Goal: Task Accomplishment & Management: Manage account settings

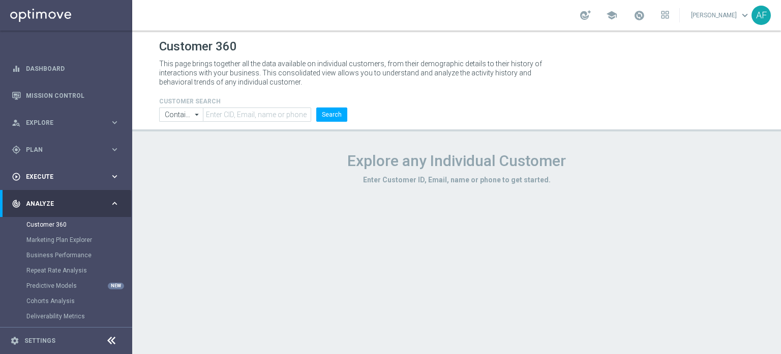
click at [64, 173] on span "Execute" at bounding box center [68, 176] width 84 height 6
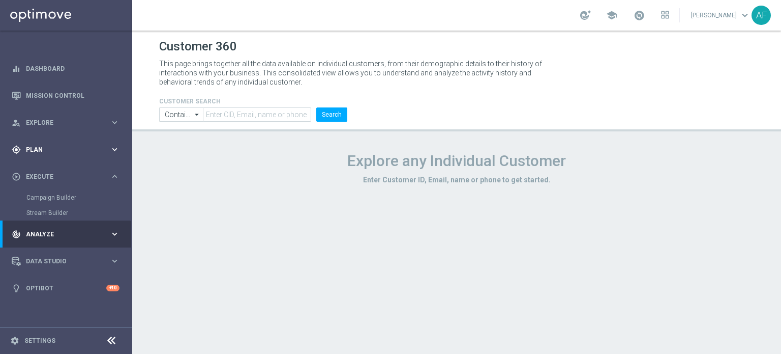
click at [63, 152] on div "gps_fixed Plan" at bounding box center [61, 149] width 98 height 9
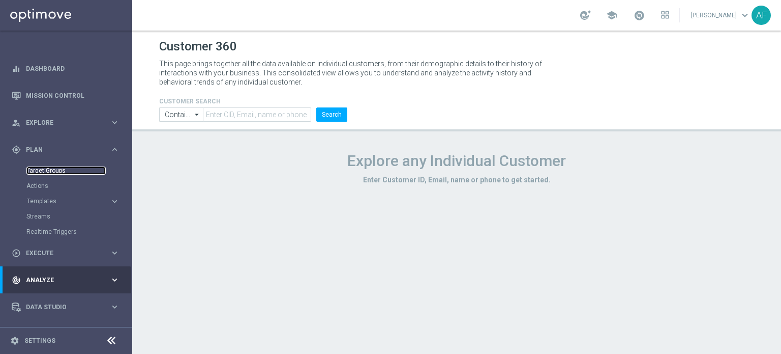
click at [59, 170] on link "Target Groups" at bounding box center [65, 170] width 79 height 8
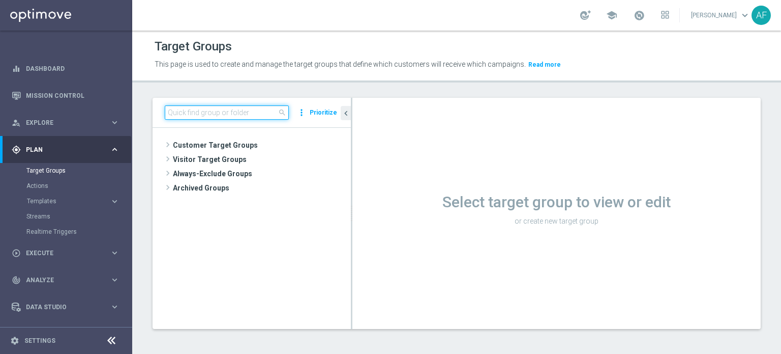
click at [227, 112] on input at bounding box center [227, 112] width 124 height 14
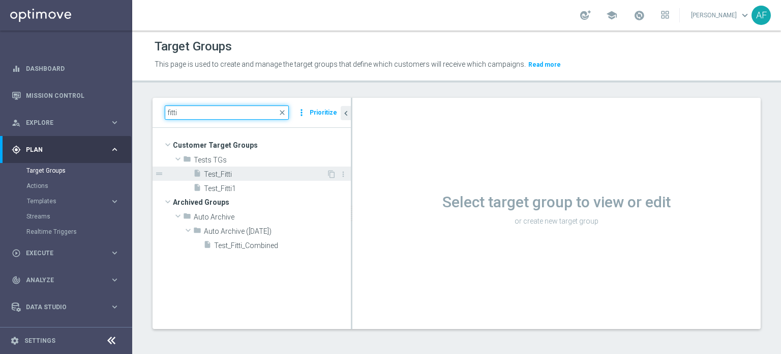
type input "fitti"
click at [264, 171] on span "Test_Fitti" at bounding box center [265, 174] width 123 height 9
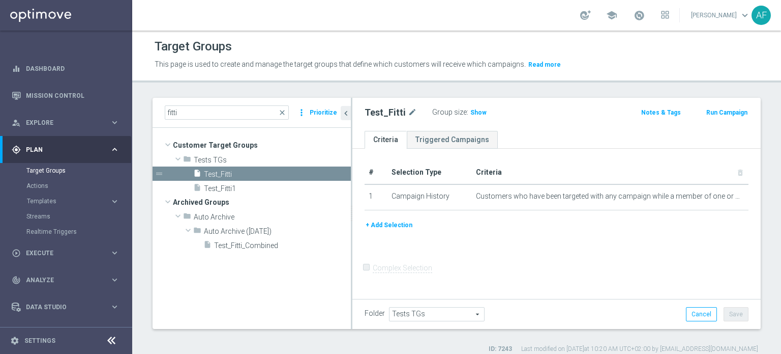
click at [388, 221] on button "+ Add Selection" at bounding box center [389, 224] width 49 height 11
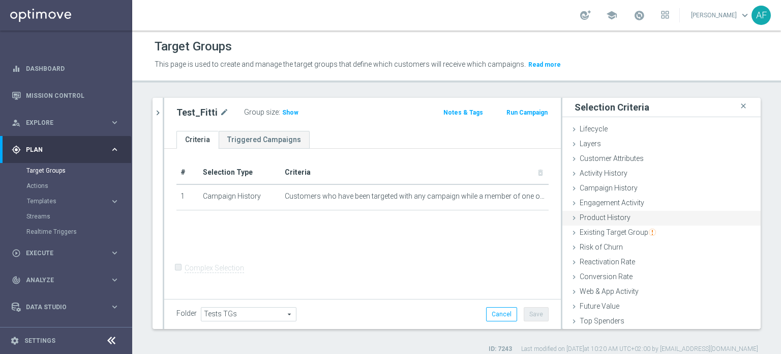
click at [604, 217] on span "Product History" at bounding box center [605, 217] width 51 height 8
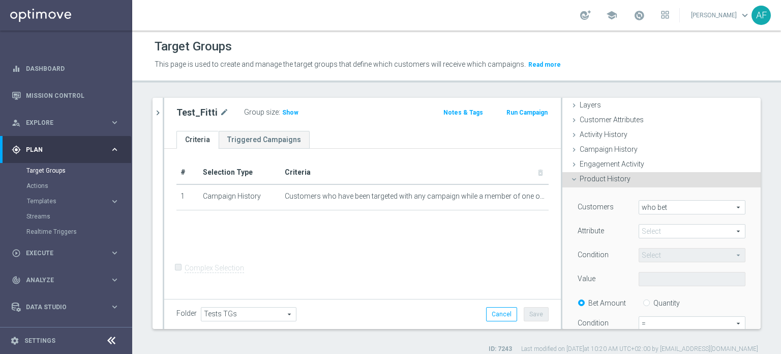
scroll to position [51, 0]
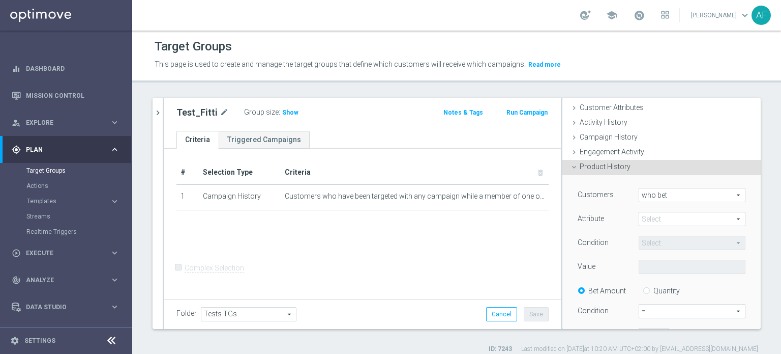
click at [658, 217] on span at bounding box center [692, 218] width 106 height 13
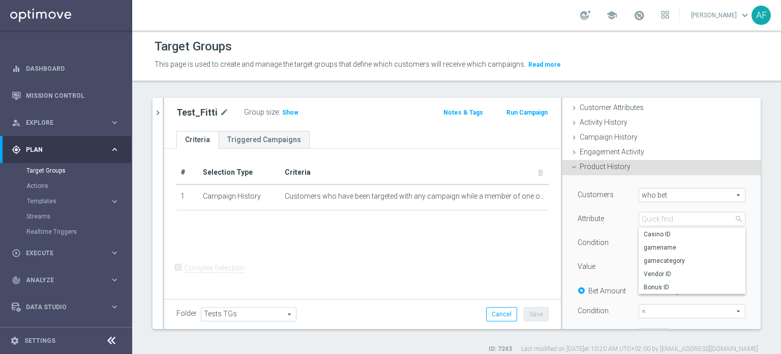
click at [657, 287] on span "Bonus ID" at bounding box center [692, 287] width 97 height 8
type input "Bonus ID"
type input "Equals"
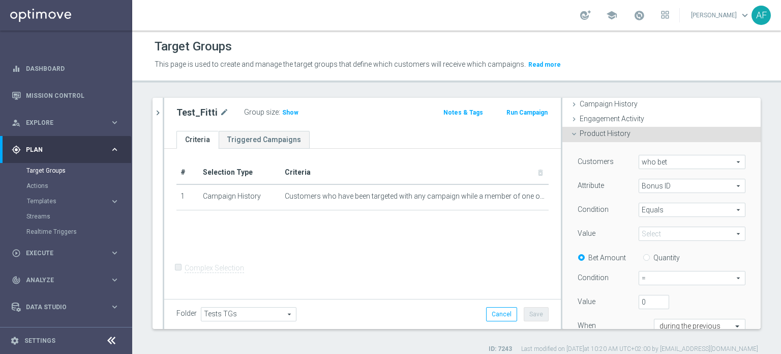
scroll to position [102, 0]
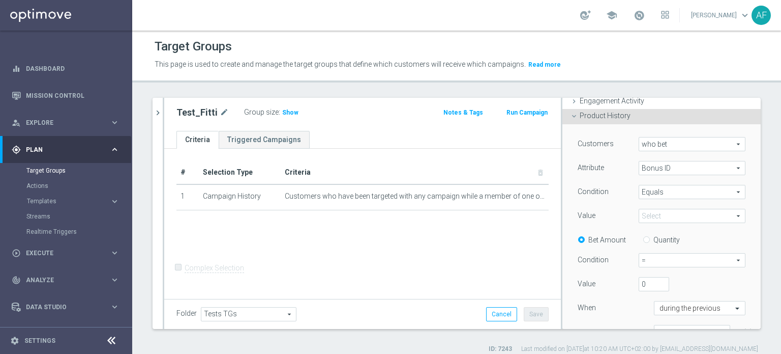
click at [667, 137] on span "who bet" at bounding box center [692, 143] width 106 height 13
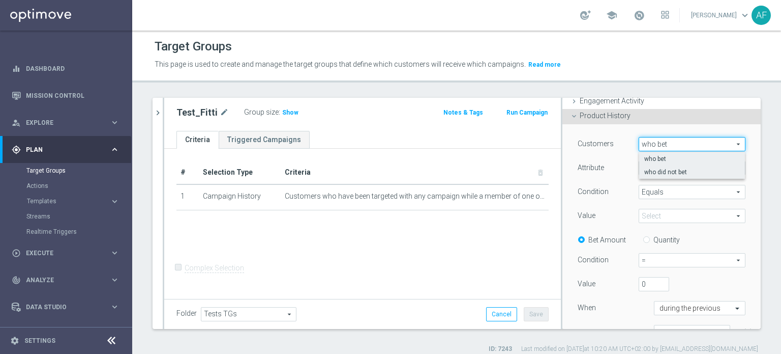
click at [669, 168] on span "who did not bet" at bounding box center [693, 172] width 96 height 8
type input "who did not bet"
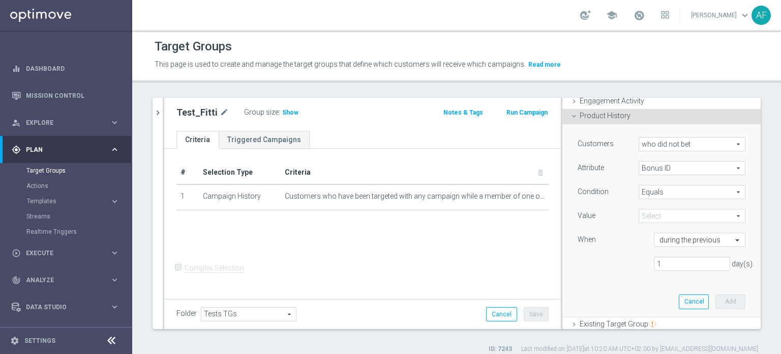
click at [656, 218] on span at bounding box center [692, 215] width 106 height 13
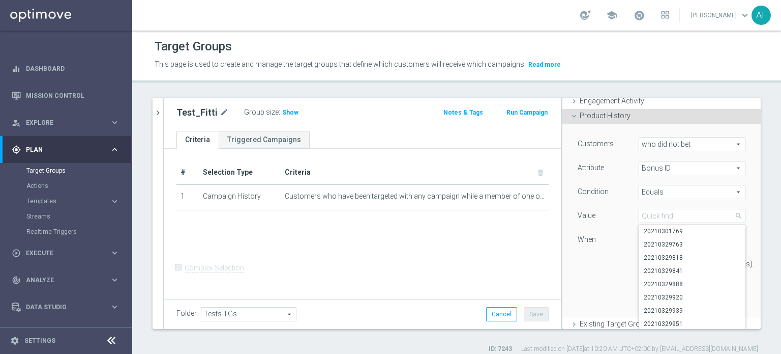
click at [618, 210] on div "Value" at bounding box center [600, 217] width 61 height 16
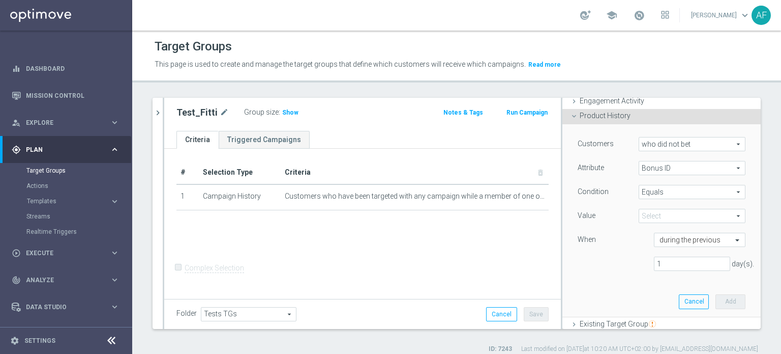
click at [650, 212] on span at bounding box center [692, 215] width 106 height 13
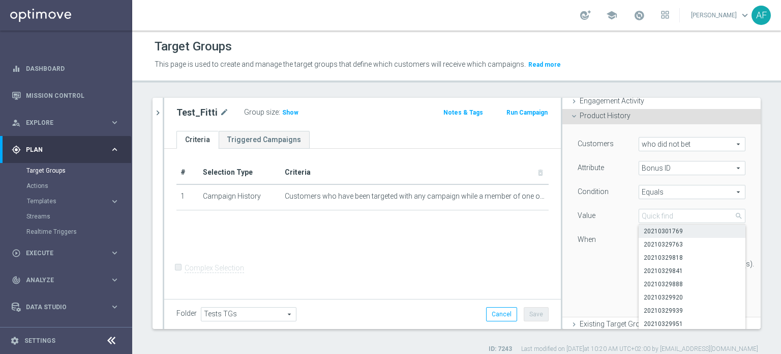
click at [649, 228] on span "20210301769" at bounding box center [692, 231] width 97 height 8
type input "20210301769"
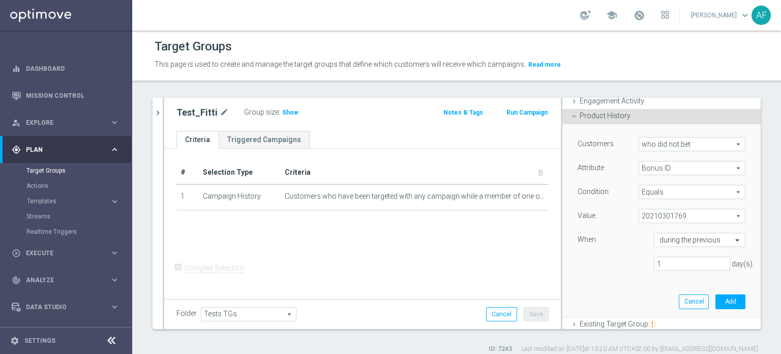
scroll to position [153, 0]
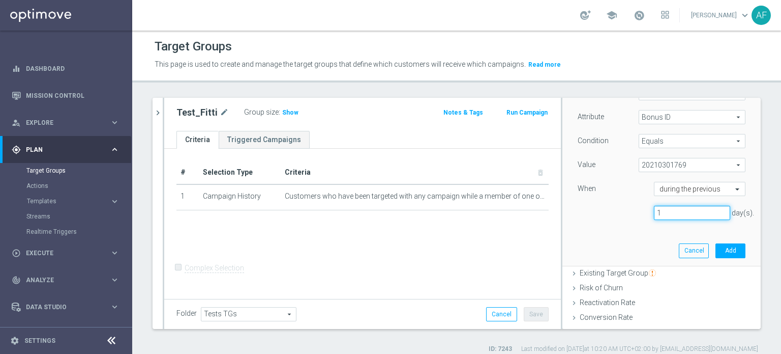
click at [688, 213] on input "1" at bounding box center [692, 213] width 76 height 14
click at [710, 211] on input "2" at bounding box center [692, 213] width 76 height 14
type input "3"
click at [710, 211] on input "3" at bounding box center [692, 213] width 76 height 14
click at [716, 247] on button "Add" at bounding box center [731, 250] width 30 height 14
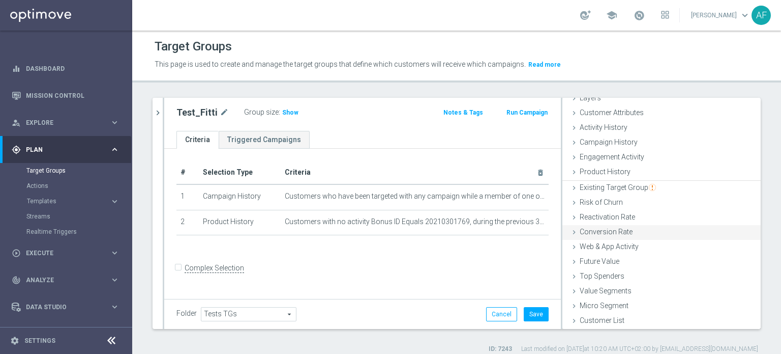
scroll to position [44, 0]
click at [284, 111] on span "Show" at bounding box center [290, 112] width 16 height 7
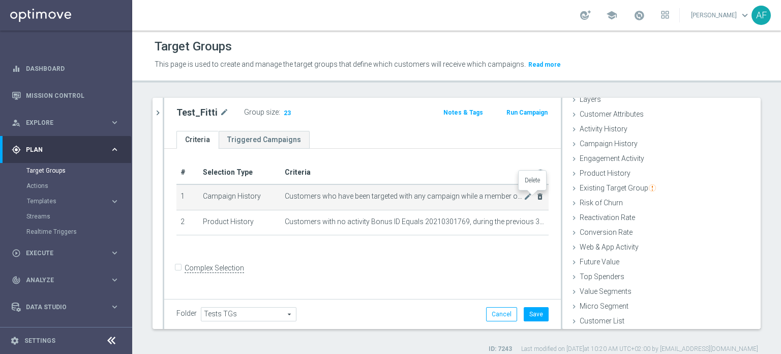
click at [536, 198] on icon "delete_forever" at bounding box center [540, 196] width 8 height 8
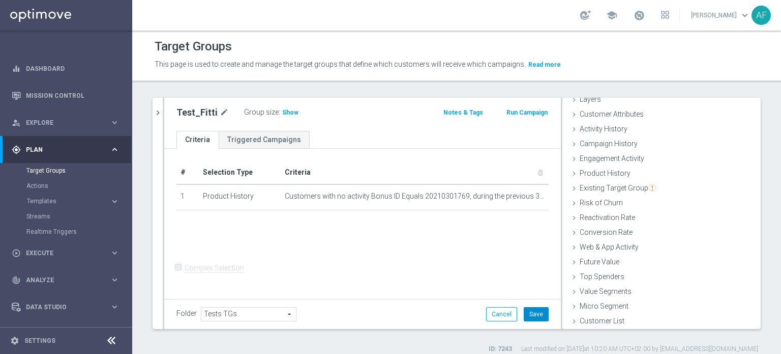
click at [525, 313] on button "Save" at bounding box center [536, 314] width 25 height 14
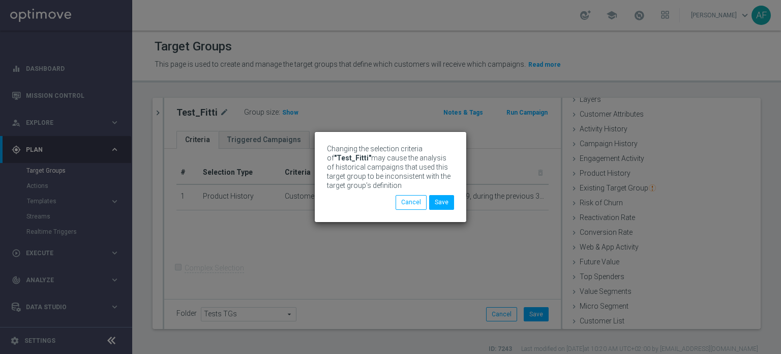
click at [292, 115] on div "Changing the selection criteria of "Test_Fitti" may cause the analysis of histo…" at bounding box center [390, 177] width 781 height 354
click at [441, 202] on button "Save" at bounding box center [441, 202] width 25 height 14
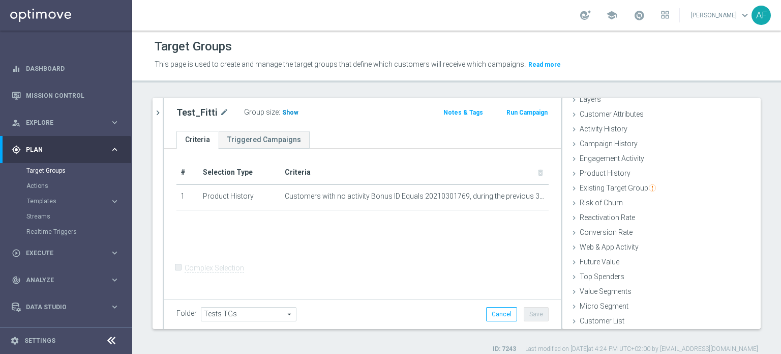
click at [290, 110] on span "Show" at bounding box center [290, 112] width 16 height 7
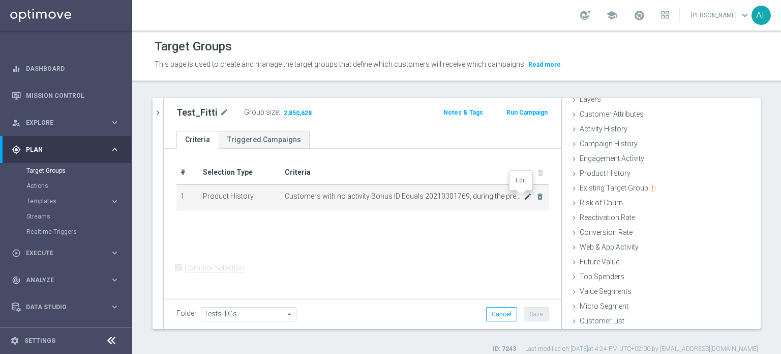
click at [524, 196] on icon "mode_edit" at bounding box center [528, 196] width 8 height 8
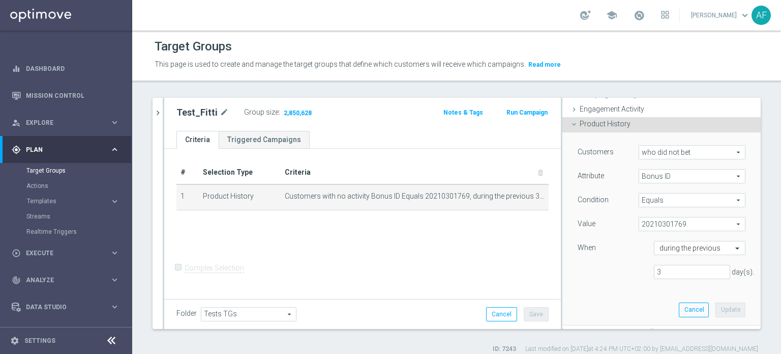
scroll to position [76, 0]
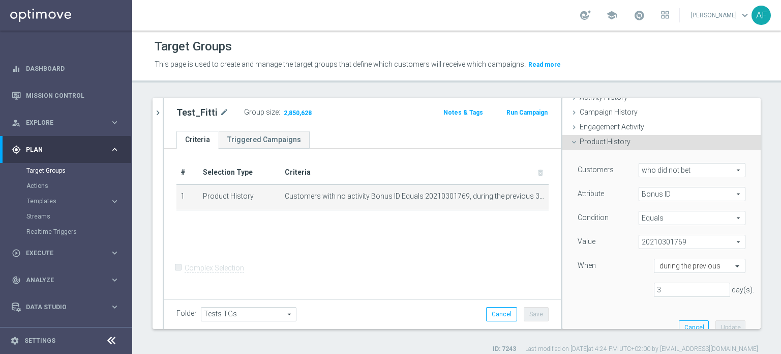
click at [660, 169] on span "who did not bet" at bounding box center [692, 169] width 106 height 13
click at [615, 171] on div "Customers" at bounding box center [600, 171] width 61 height 16
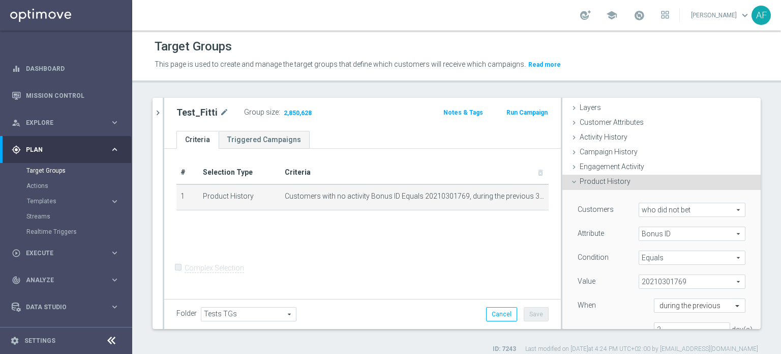
scroll to position [25, 0]
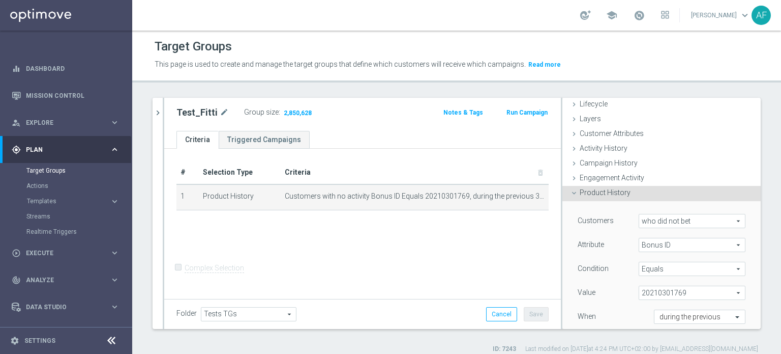
click at [617, 193] on span "Product History" at bounding box center [605, 192] width 51 height 8
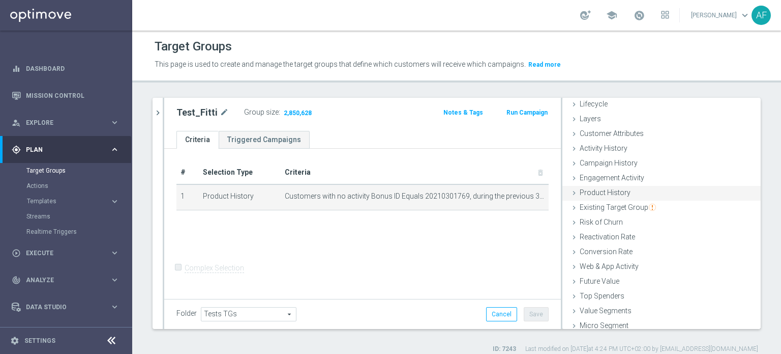
click at [619, 193] on span "Product History" at bounding box center [605, 192] width 51 height 8
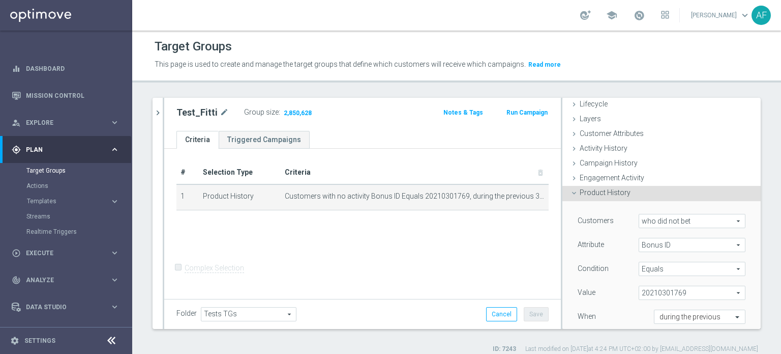
click at [619, 193] on span "Product History" at bounding box center [605, 192] width 51 height 8
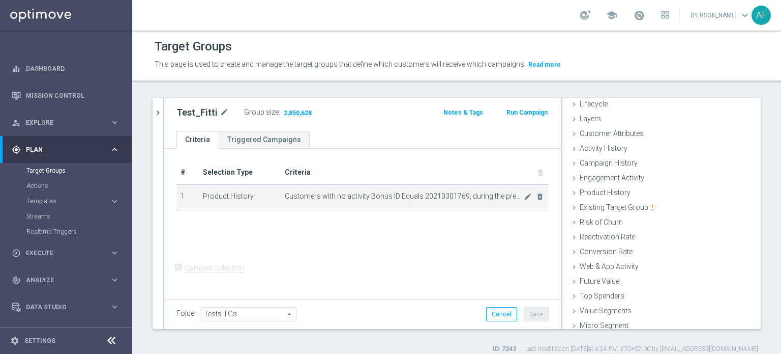
click at [463, 197] on span "Customers with no activity Bonus ID Equals 20210301769, during the previous 3 d…" at bounding box center [404, 196] width 239 height 9
drag, startPoint x: 463, startPoint y: 197, endPoint x: 413, endPoint y: 198, distance: 50.4
click at [464, 197] on span "Customers with no activity Bonus ID Equals 20210301769, during the previous 3 d…" at bounding box center [404, 196] width 239 height 9
drag, startPoint x: 340, startPoint y: 198, endPoint x: 297, endPoint y: 192, distance: 43.7
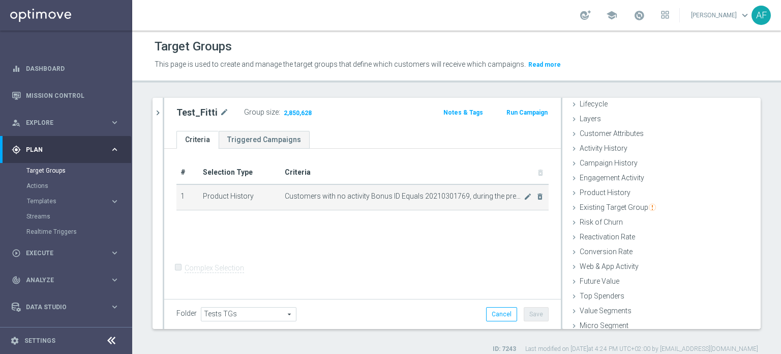
click at [339, 198] on span "Customers with no activity Bonus ID Equals 20210301769, during the previous 3 d…" at bounding box center [404, 196] width 239 height 9
drag, startPoint x: 295, startPoint y: 199, endPoint x: 546, endPoint y: 202, distance: 251.3
click at [546, 202] on div "# Selection Type Criteria delete_forever 1 Product History Customers with no ac…" at bounding box center [363, 190] width 388 height 58
click at [501, 196] on span "Customers with no activity Bonus ID Equals 20210301769, during the previous 3 d…" at bounding box center [404, 196] width 239 height 9
drag, startPoint x: 285, startPoint y: 195, endPoint x: 346, endPoint y: 193, distance: 61.1
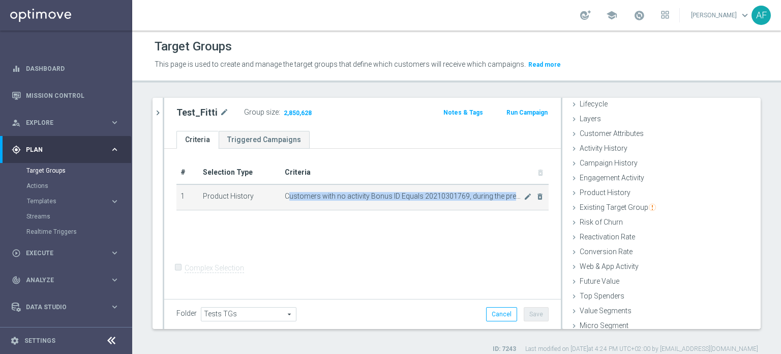
click at [422, 202] on td "Customers with no activity Bonus ID Equals 20210301769, during the previous 3 d…" at bounding box center [415, 196] width 268 height 25
click at [307, 193] on span "Customers with no activity Bonus ID Equals 20210301769, during the previous 3 d…" at bounding box center [404, 196] width 239 height 9
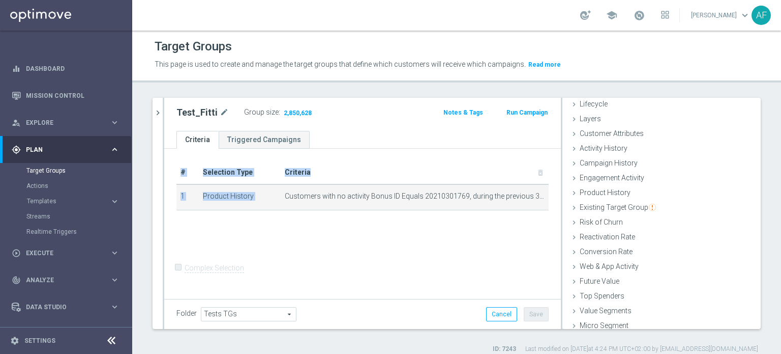
drag, startPoint x: 283, startPoint y: 195, endPoint x: 550, endPoint y: 201, distance: 267.2
click at [550, 201] on div "# Selection Type Criteria delete_forever 1 Product History Customers with no ac…" at bounding box center [362, 223] width 397 height 149
copy table "# Selection Type Criteria delete_forever 1 Product History"
drag, startPoint x: 487, startPoint y: 228, endPoint x: 535, endPoint y: 201, distance: 55.1
click at [489, 228] on div "# Selection Type Criteria delete_forever 1 Product History Customers with no ac…" at bounding box center [362, 223] width 397 height 149
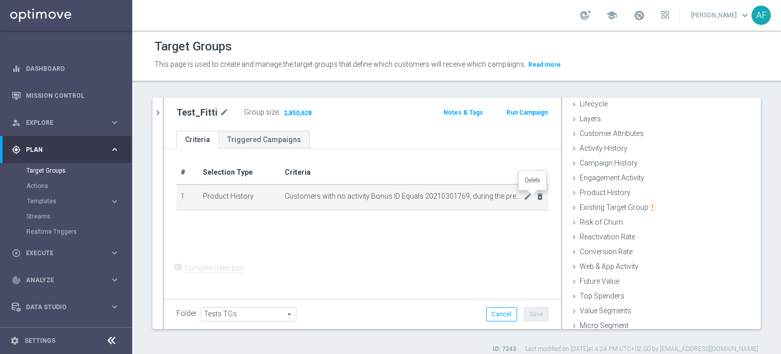
click at [536, 197] on icon "delete_forever" at bounding box center [540, 196] width 8 height 8
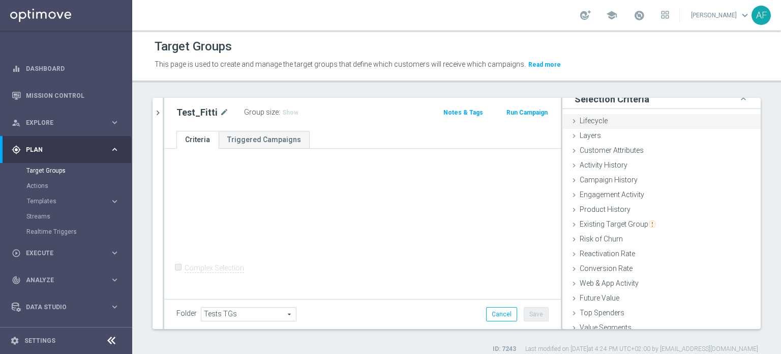
scroll to position [0, 0]
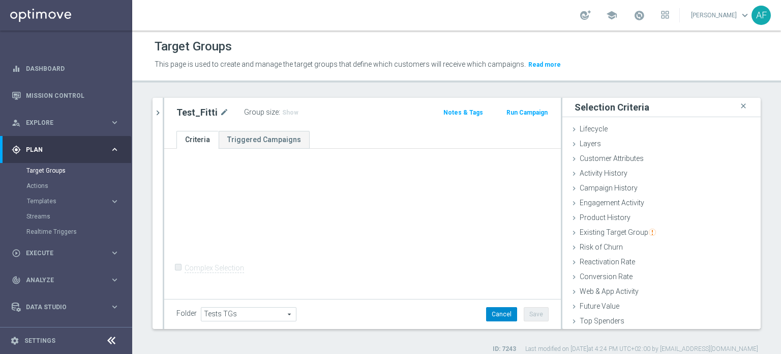
drag, startPoint x: 498, startPoint y: 315, endPoint x: 490, endPoint y: 280, distance: 36.4
click at [498, 315] on button "Cancel" at bounding box center [501, 314] width 31 height 14
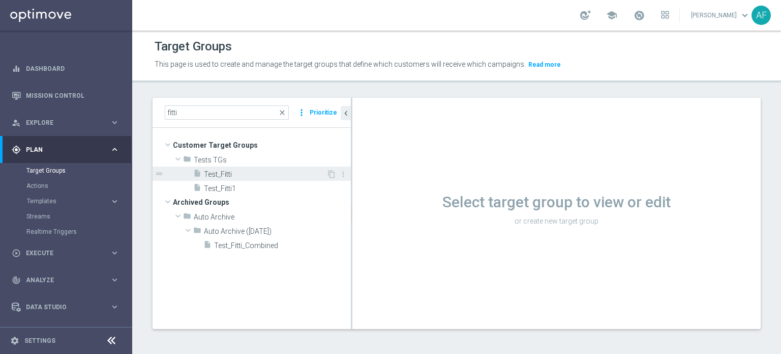
click at [221, 175] on span "Test_Fitti" at bounding box center [265, 174] width 123 height 9
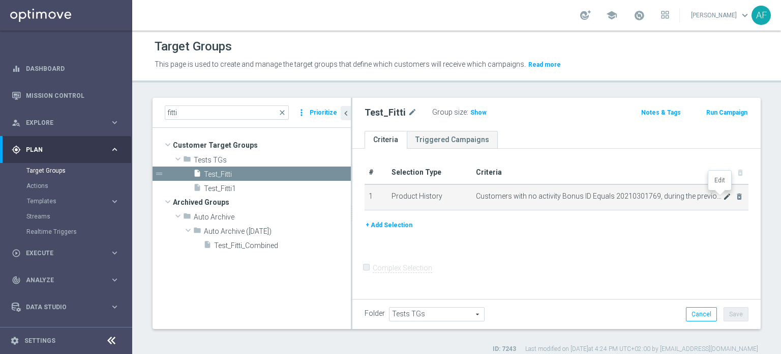
click at [723, 197] on icon "mode_edit" at bounding box center [727, 196] width 8 height 8
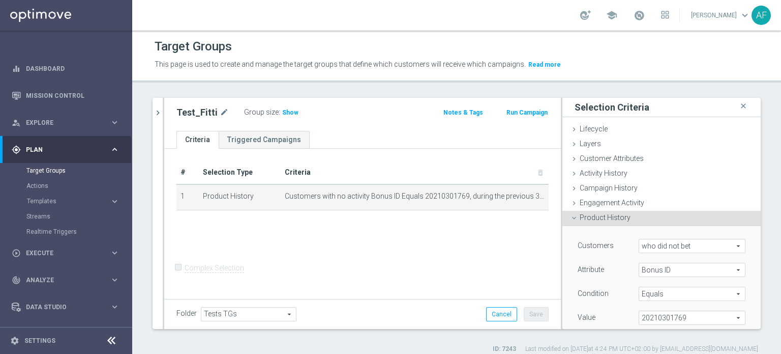
click at [677, 246] on span "who did not bet" at bounding box center [692, 245] width 106 height 13
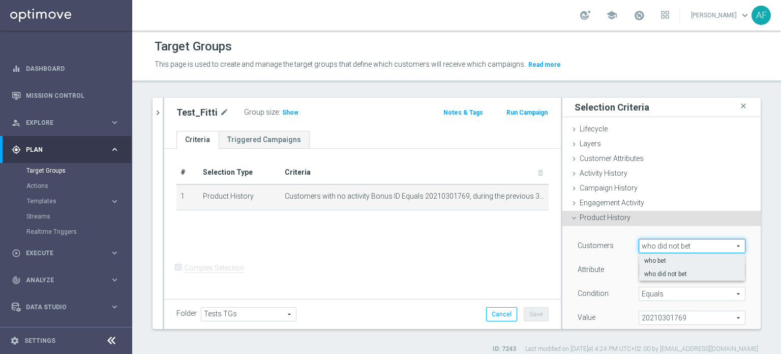
click at [669, 259] on span "who bet" at bounding box center [693, 260] width 96 height 8
type input "who bet"
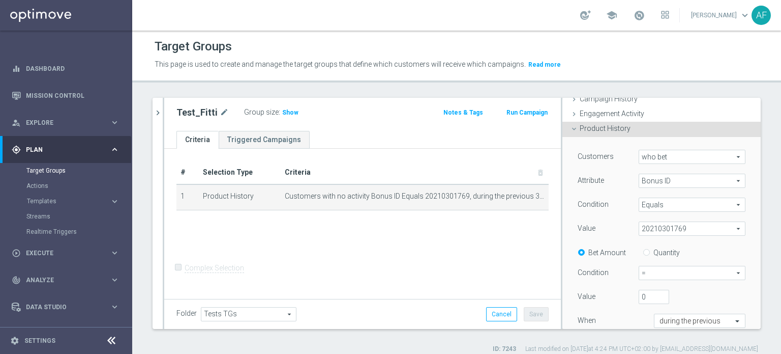
scroll to position [153, 0]
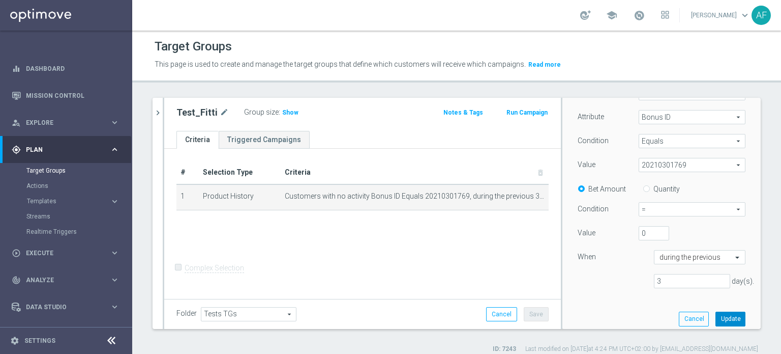
click at [716, 316] on button "Update" at bounding box center [731, 318] width 30 height 14
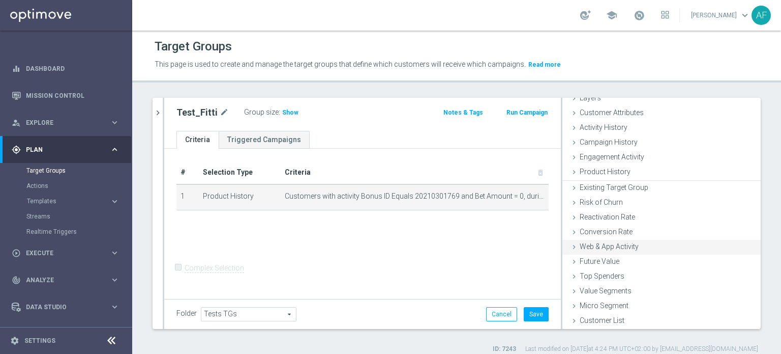
scroll to position [44, 0]
click at [531, 316] on button "Save" at bounding box center [536, 314] width 25 height 14
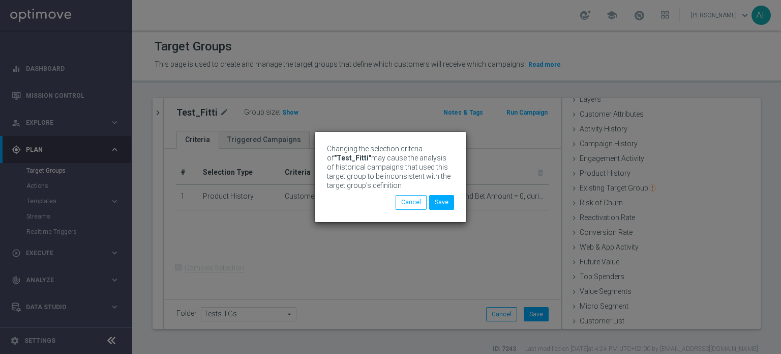
click at [283, 111] on div "Changing the selection criteria of "Test_Fitti" may cause the analysis of histo…" at bounding box center [390, 177] width 781 height 354
click at [450, 207] on button "Save" at bounding box center [441, 202] width 25 height 14
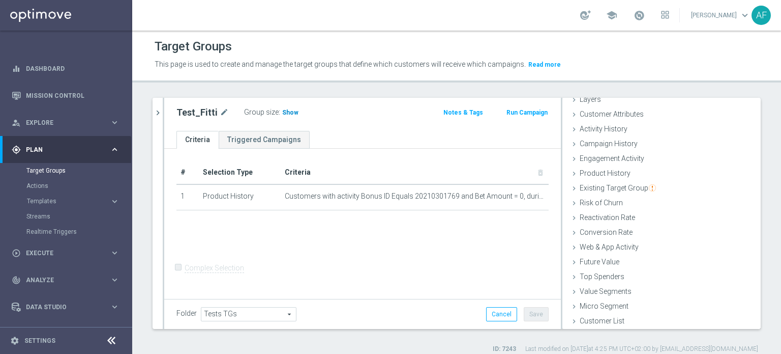
click at [284, 111] on span "Show" at bounding box center [290, 112] width 16 height 7
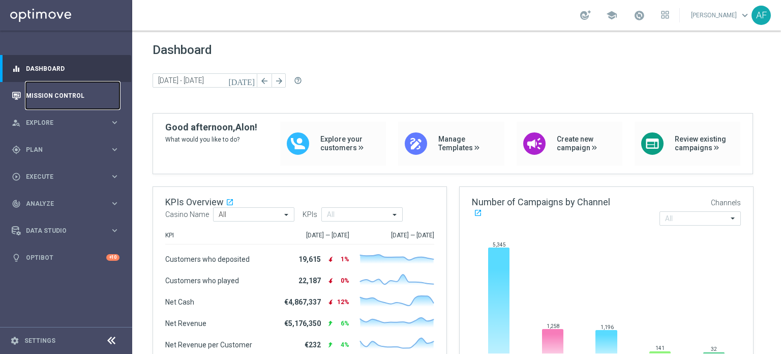
drag, startPoint x: 0, startPoint y: 0, endPoint x: 76, endPoint y: 97, distance: 123.6
click at [76, 97] on link "Mission Control" at bounding box center [73, 95] width 94 height 27
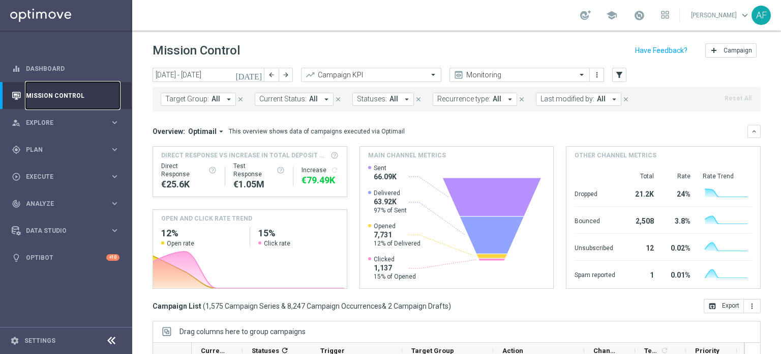
click at [81, 90] on link "Mission Control" at bounding box center [73, 95] width 94 height 27
click at [258, 76] on icon "[DATE]" at bounding box center [249, 74] width 27 height 9
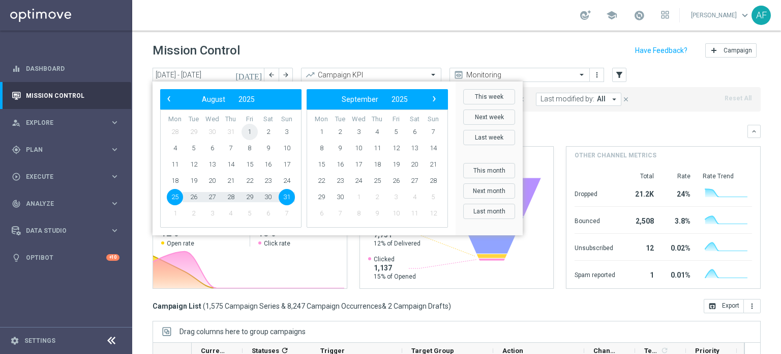
click at [249, 129] on span "1" at bounding box center [250, 132] width 16 height 16
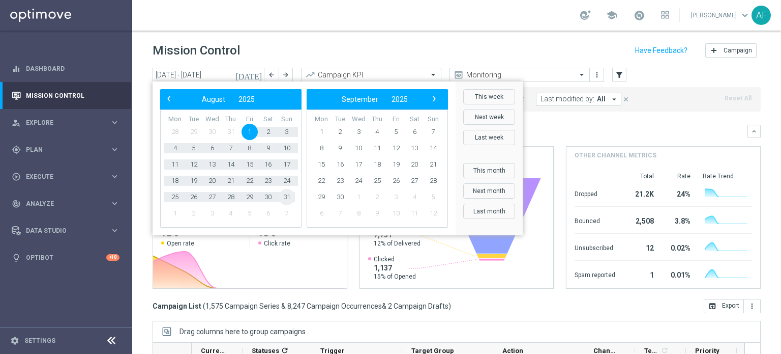
click at [286, 197] on span "31" at bounding box center [287, 197] width 16 height 16
type input "[DATE] - [DATE]"
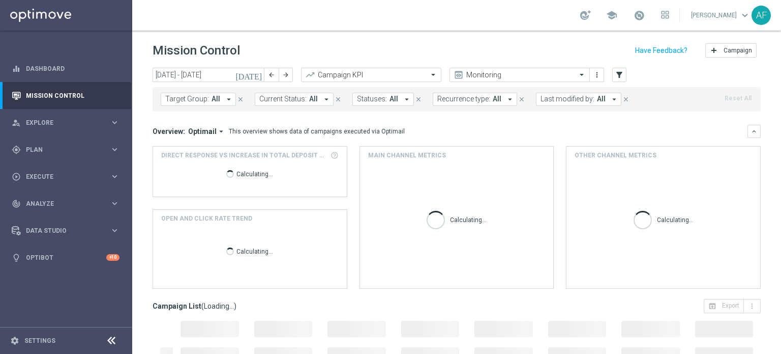
click at [226, 99] on icon "arrow_drop_down" at bounding box center [228, 99] width 9 height 9
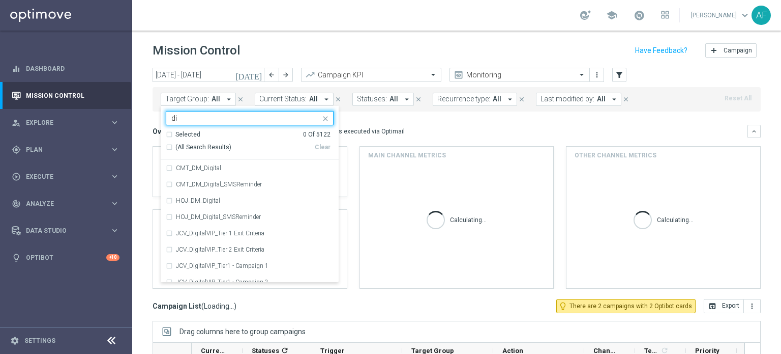
type input "d"
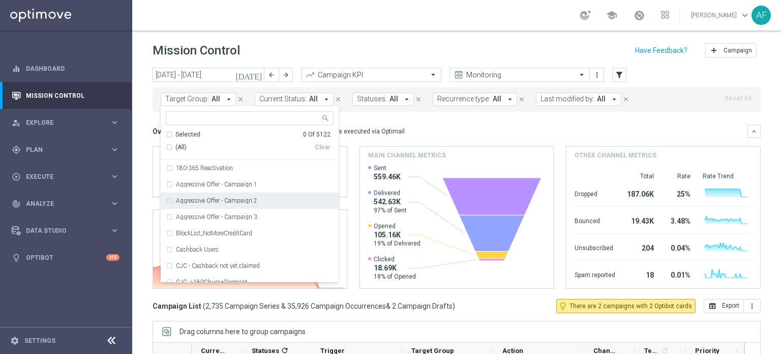
click at [222, 120] on input "text" at bounding box center [245, 118] width 149 height 9
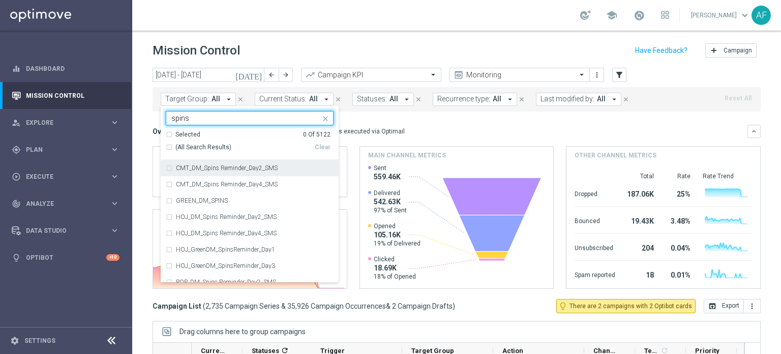
click at [176, 144] on span "(All Search Results)" at bounding box center [204, 147] width 56 height 9
type input "spins"
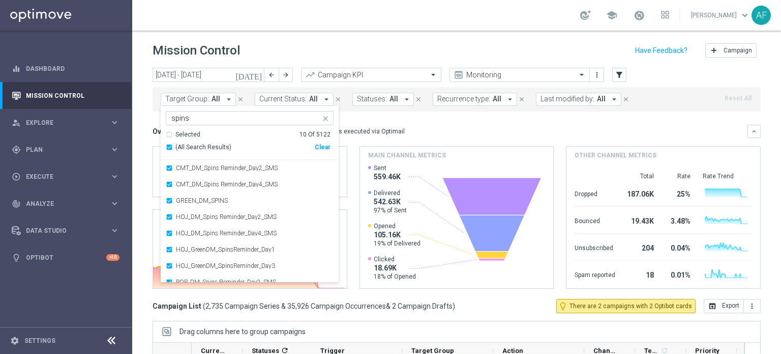
scroll to position [41, 0]
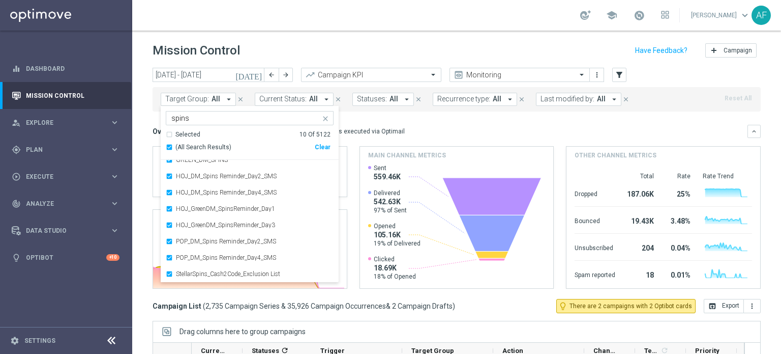
drag, startPoint x: 415, startPoint y: 132, endPoint x: 377, endPoint y: 165, distance: 49.7
click at [415, 133] on div "Overview: Optimail arrow_drop_down This overview shows data of campaigns execut…" at bounding box center [450, 131] width 595 height 9
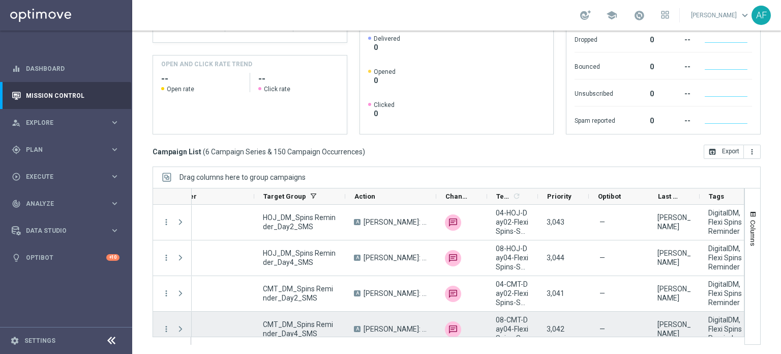
scroll to position [0, 148]
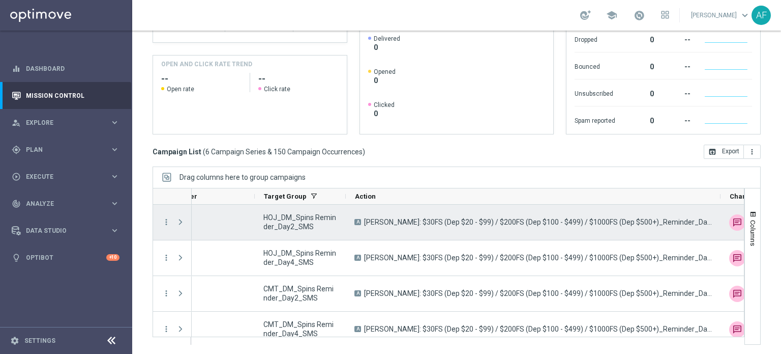
drag, startPoint x: 436, startPoint y: 196, endPoint x: 691, endPoint y: 208, distance: 255.1
click at [719, 208] on div "Action" at bounding box center [449, 266] width 592 height 157
click at [169, 222] on icon "more_vert" at bounding box center [166, 221] width 9 height 9
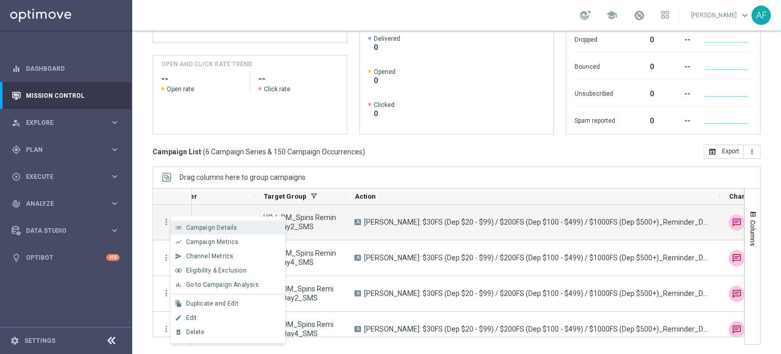
click at [205, 228] on span "Campaign Details" at bounding box center [211, 227] width 51 height 7
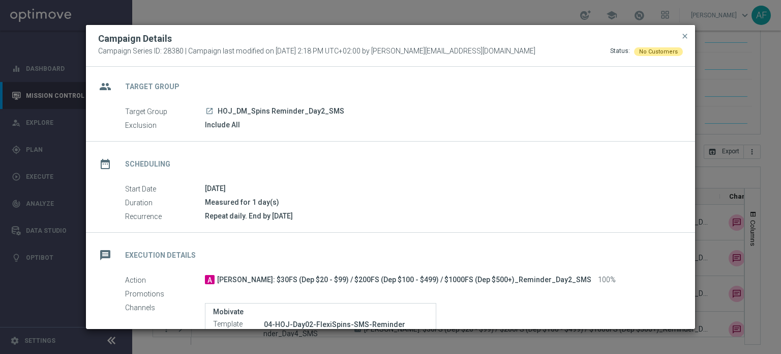
scroll to position [0, 0]
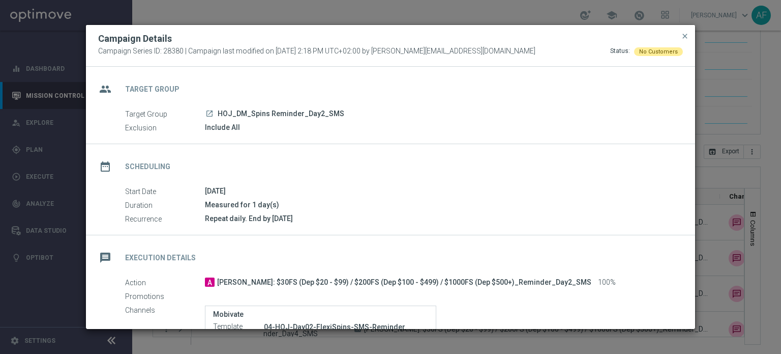
click at [209, 112] on icon "launch" at bounding box center [210, 113] width 8 height 8
